Goal: Go to known website: Access a specific website the user already knows

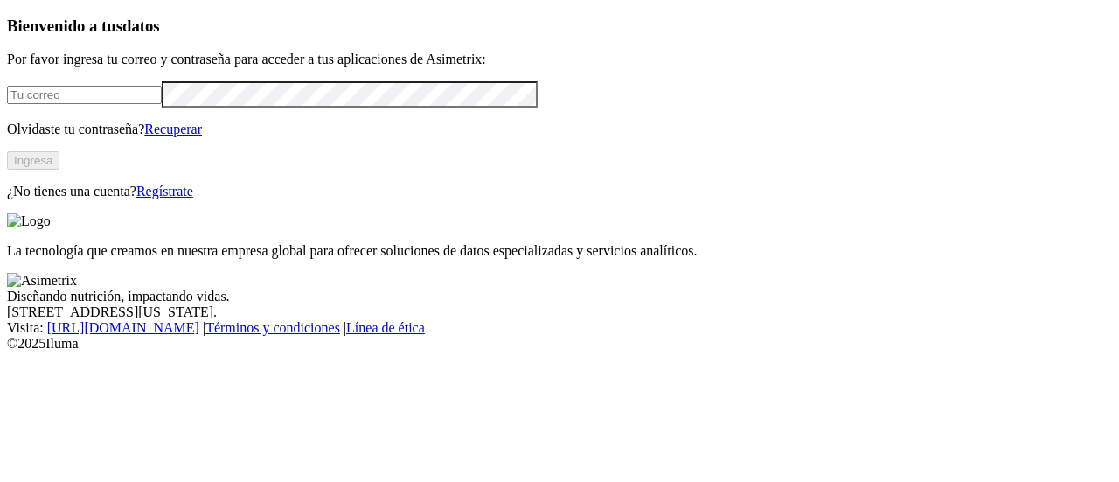
click at [162, 104] on input "email" at bounding box center [84, 95] width 155 height 18
type input "[PERSON_NAME][EMAIL_ADDRESS][PERSON_NAME][DOMAIN_NAME]"
click input "submit" at bounding box center [0, 0] width 0 height 0
